Goal: Task Accomplishment & Management: Use online tool/utility

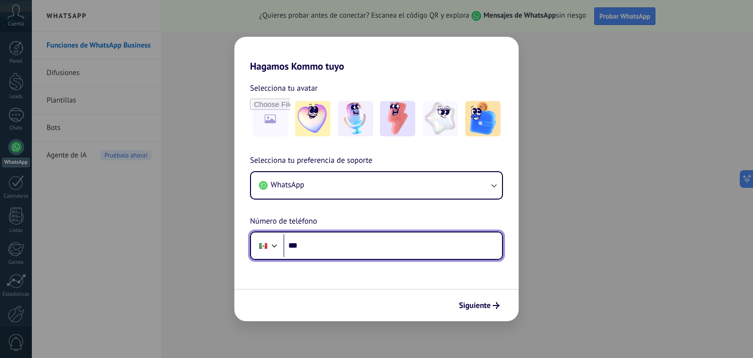
click at [401, 246] on input "***" at bounding box center [392, 245] width 219 height 23
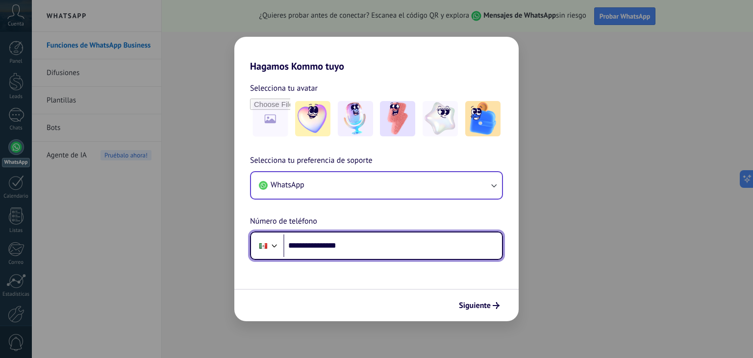
type input "**********"
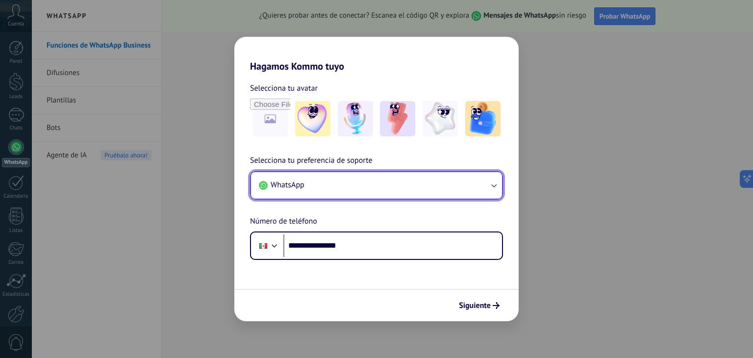
click at [495, 186] on icon "button" at bounding box center [493, 185] width 10 height 10
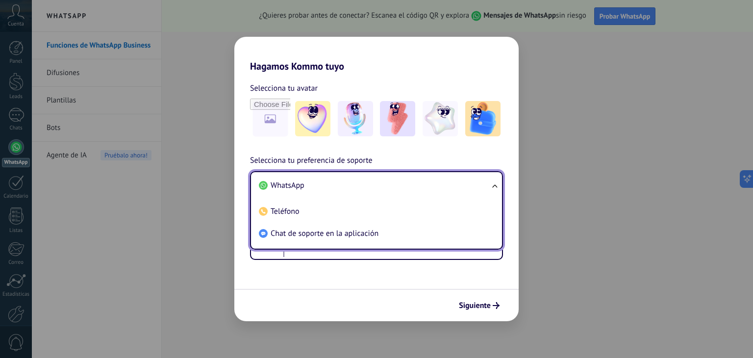
click at [494, 186] on ul "WhatsApp Teléfono Chat de soporte en la aplicación" at bounding box center [376, 210] width 253 height 78
click at [278, 186] on span "WhatsApp" at bounding box center [287, 185] width 34 height 10
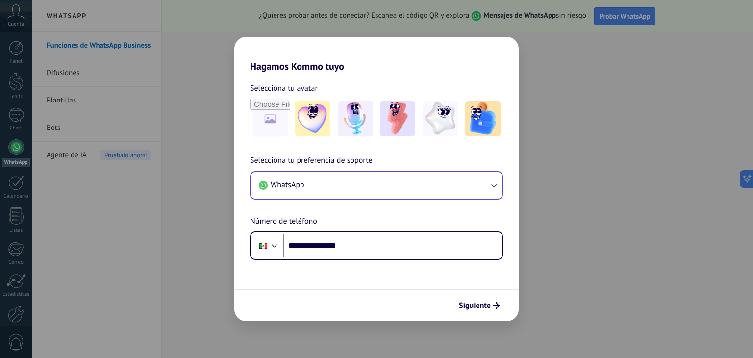
click at [319, 300] on div "Siguiente" at bounding box center [376, 305] width 284 height 32
click at [486, 306] on span "Siguiente" at bounding box center [475, 305] width 32 height 7
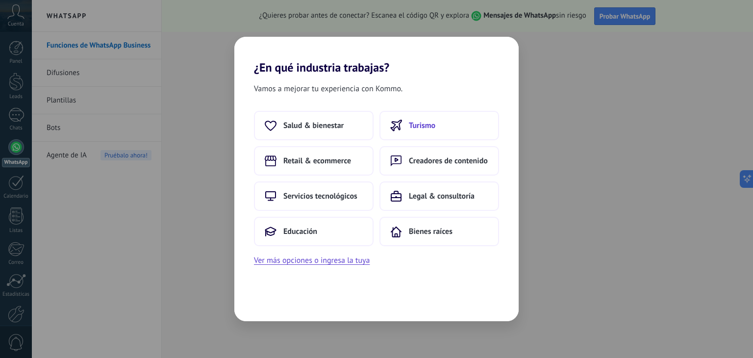
click at [418, 121] on span "Turismo" at bounding box center [422, 126] width 26 height 10
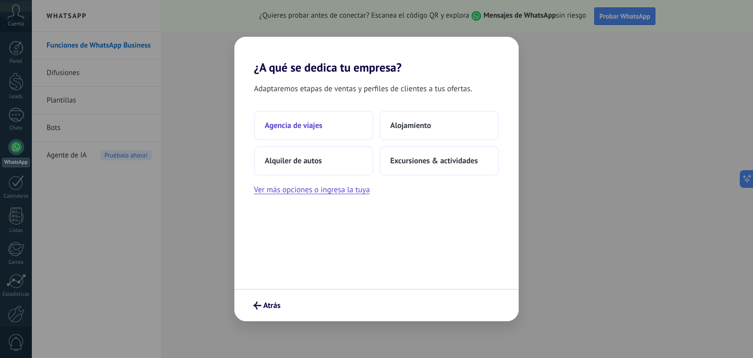
click at [292, 122] on span "Agencia de viajes" at bounding box center [294, 126] width 58 height 10
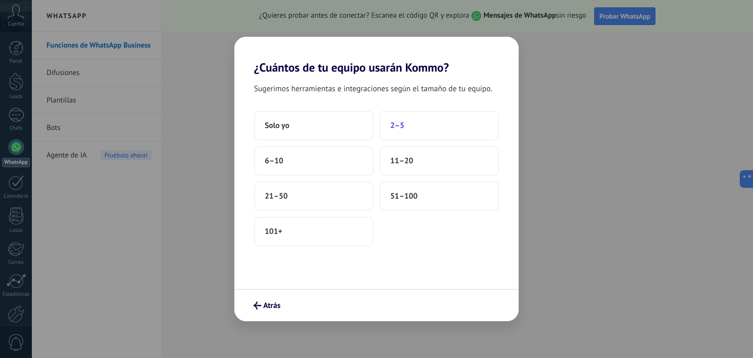
click at [400, 129] on span "2–5" at bounding box center [397, 126] width 14 height 10
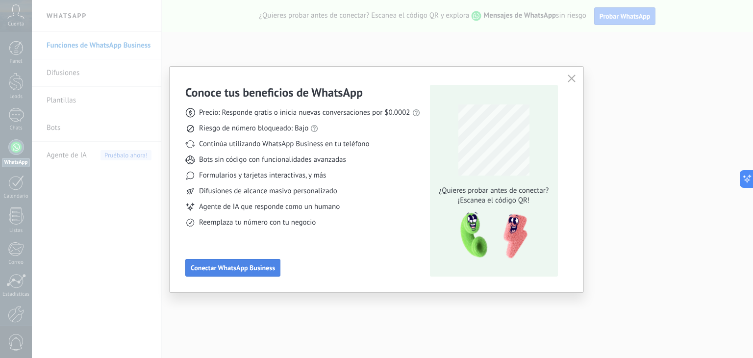
click at [246, 267] on span "Conectar WhatsApp Business" at bounding box center [233, 267] width 84 height 7
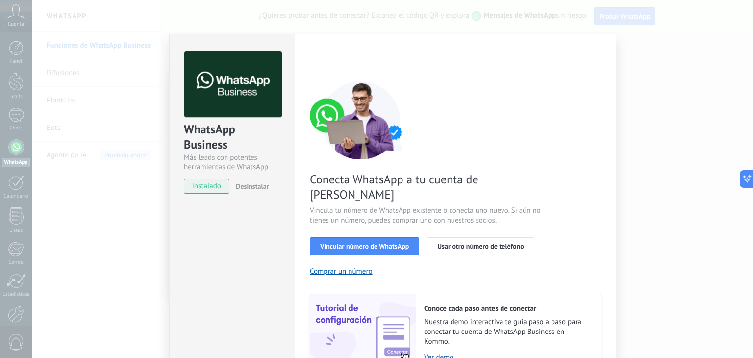
scroll to position [42, 0]
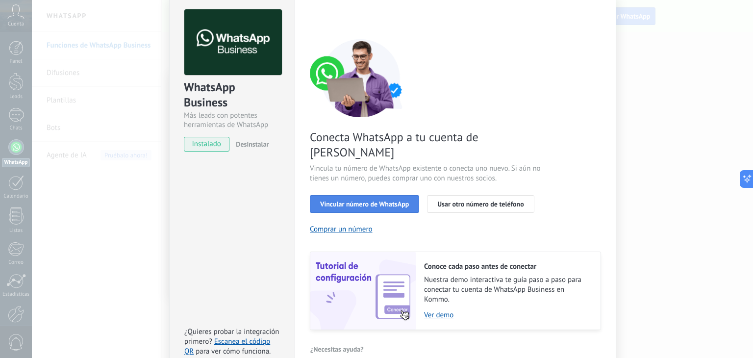
click at [343, 200] on span "Vincular número de WhatsApp" at bounding box center [364, 203] width 89 height 7
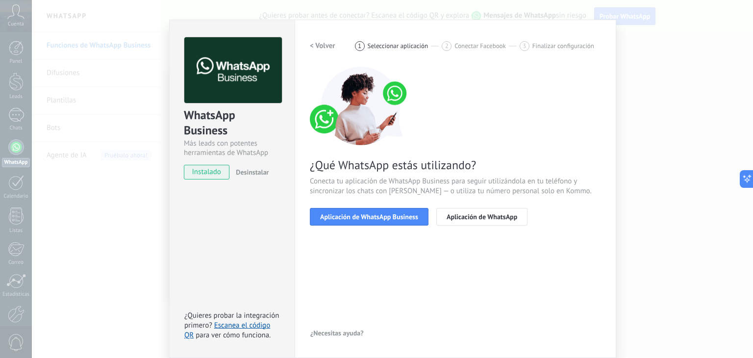
scroll to position [14, 0]
click at [355, 249] on div "< Volver 1 Seleccionar aplicación 2 Conectar Facebook 3 Finalizar configuración…" at bounding box center [455, 189] width 291 height 303
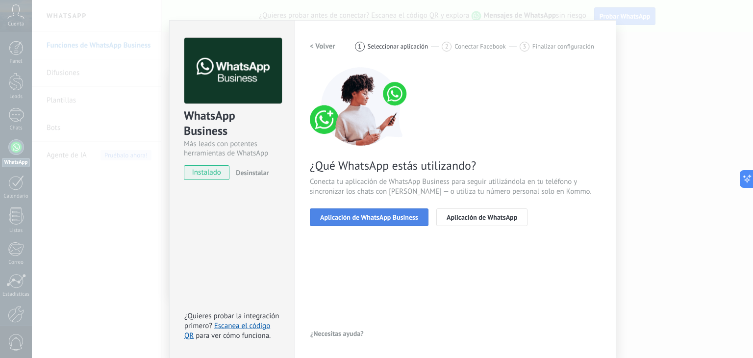
click at [369, 218] on span "Aplicación de WhatsApp Business" at bounding box center [369, 217] width 98 height 7
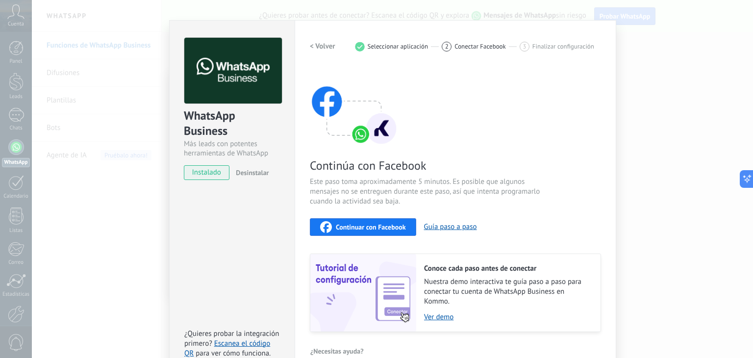
scroll to position [31, 0]
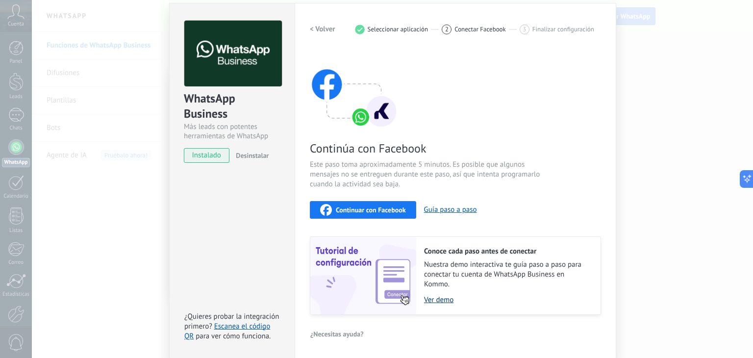
click at [434, 301] on link "Ver demo" at bounding box center [507, 299] width 167 height 9
